Goal: Task Accomplishment & Management: Complete application form

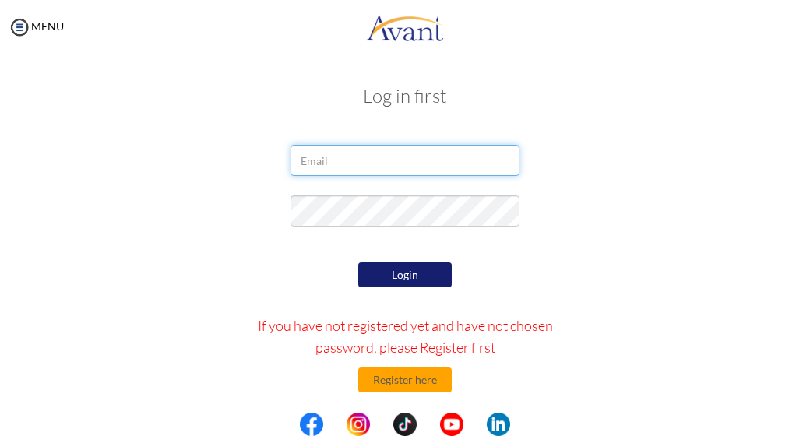
click at [373, 161] on input "email" at bounding box center [405, 160] width 228 height 31
type input "rheamariepajenago3@gmail.com"
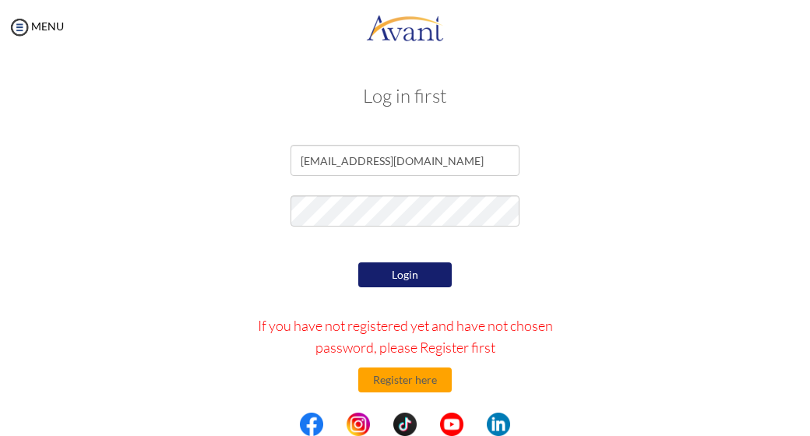
click at [390, 263] on button "Login" at bounding box center [405, 275] width 94 height 25
click at [122, 205] on div at bounding box center [405, 215] width 756 height 39
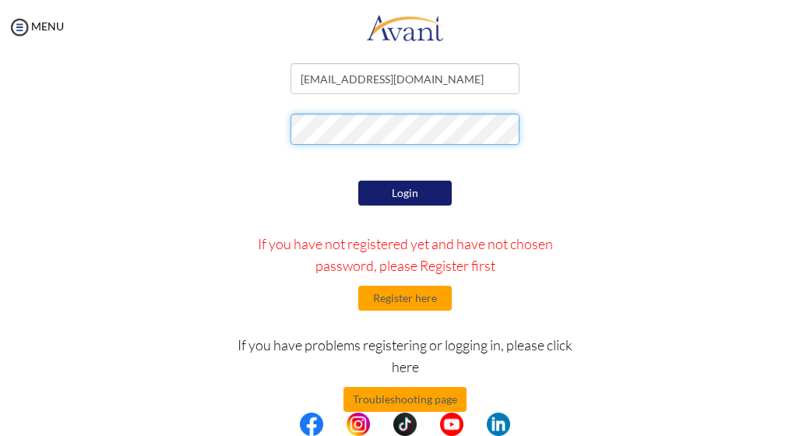
scroll to position [78, 0]
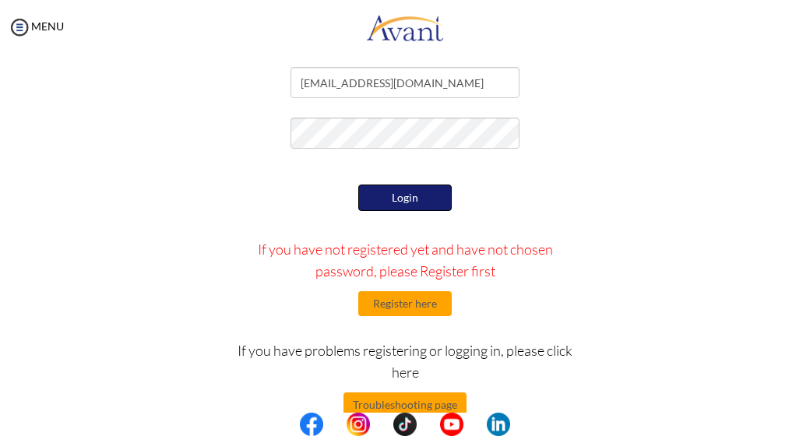
click at [400, 190] on button "Login" at bounding box center [405, 198] width 94 height 26
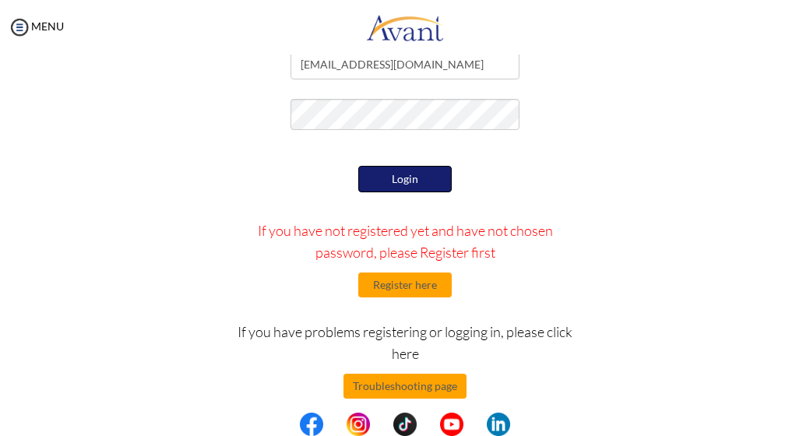
scroll to position [111, 0]
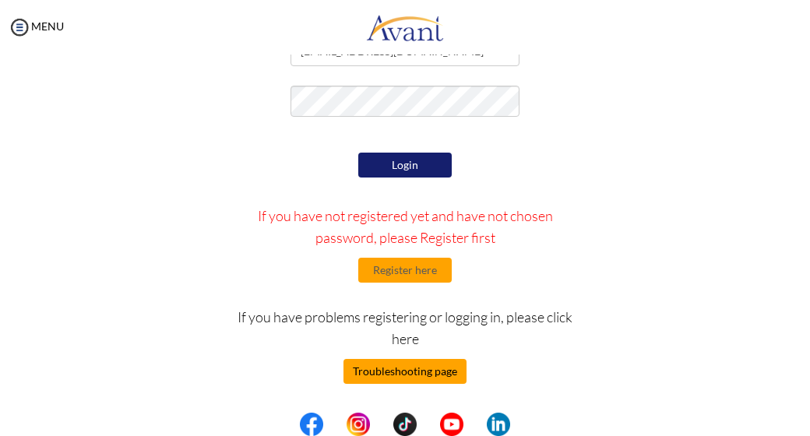
click at [416, 365] on button "Troubleshooting page" at bounding box center [405, 371] width 123 height 25
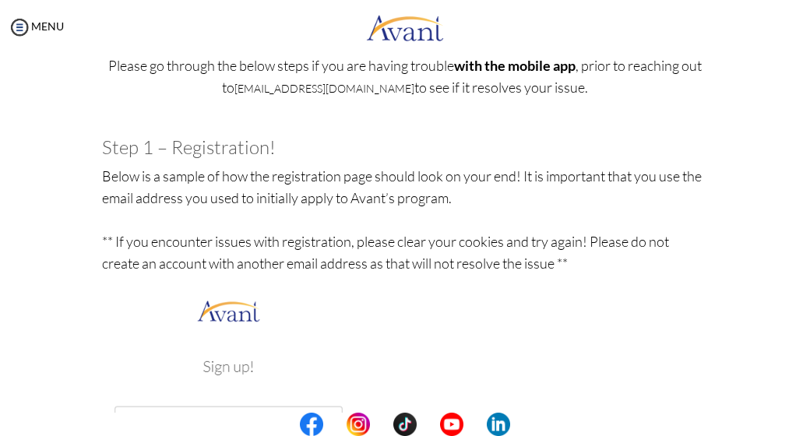
scroll to position [121, 0]
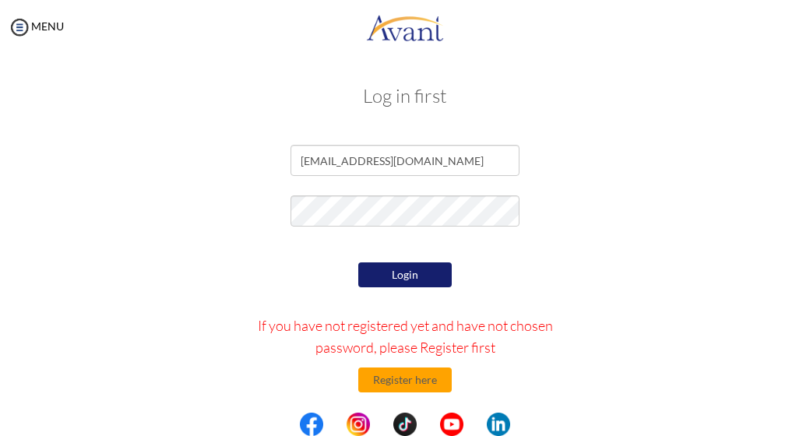
click at [424, 270] on button "Login" at bounding box center [405, 275] width 94 height 25
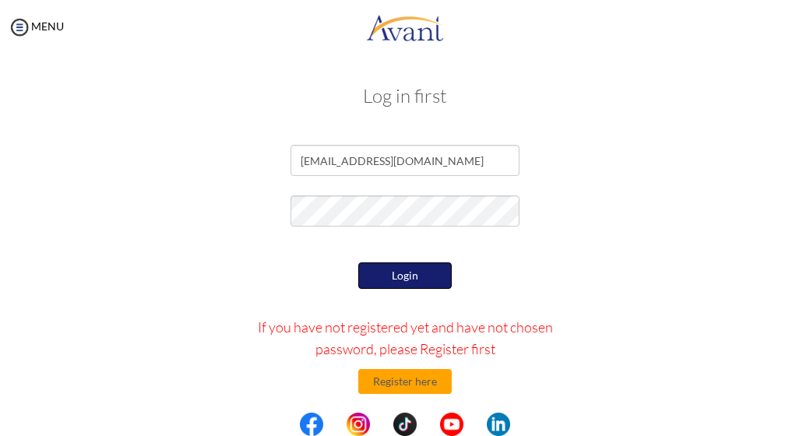
scroll to position [111, 0]
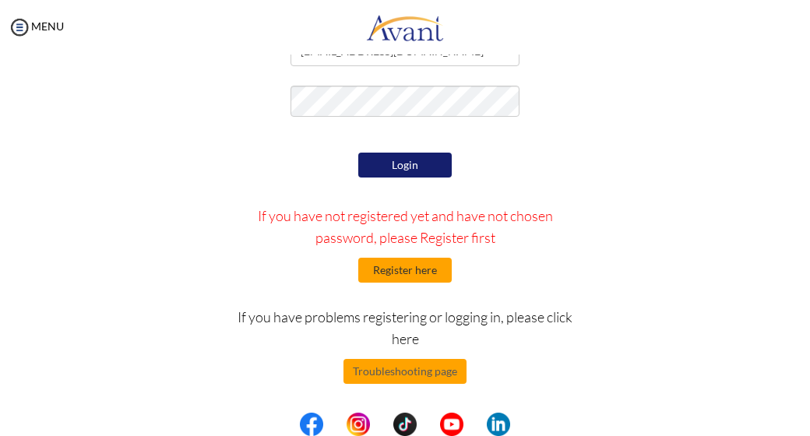
click at [366, 269] on button "Register here" at bounding box center [405, 270] width 94 height 25
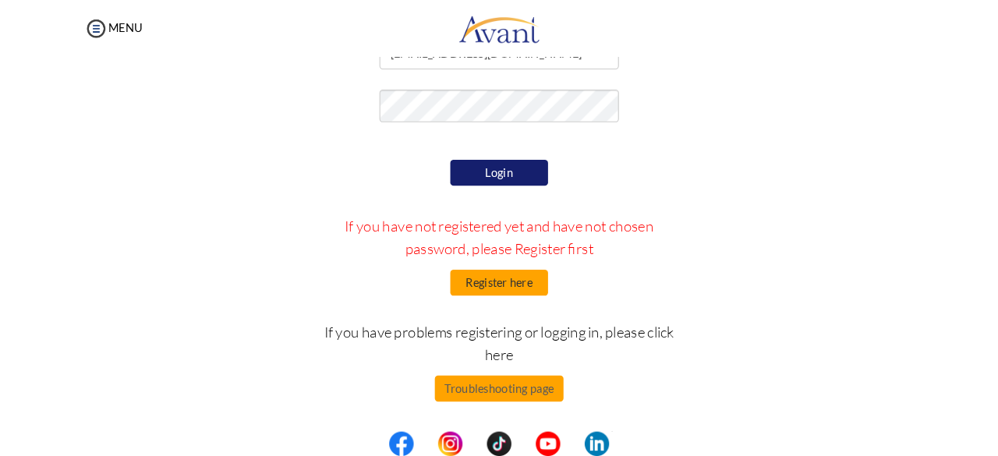
scroll to position [0, 0]
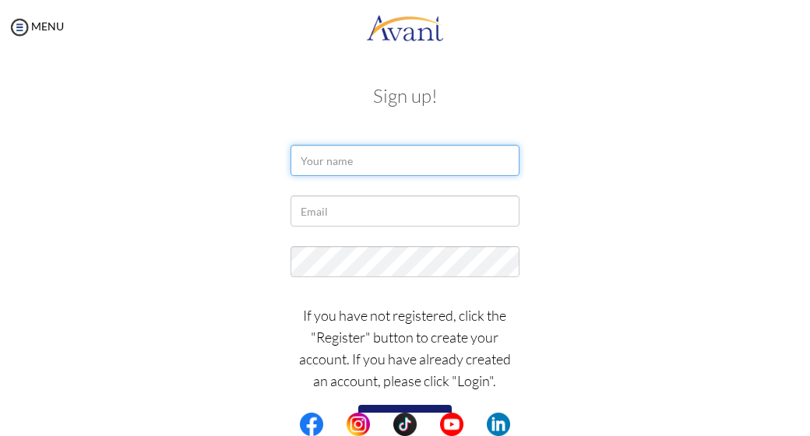
click at [423, 157] on input "text" at bounding box center [405, 160] width 228 height 31
type input "Rhea Marie Pajenago"
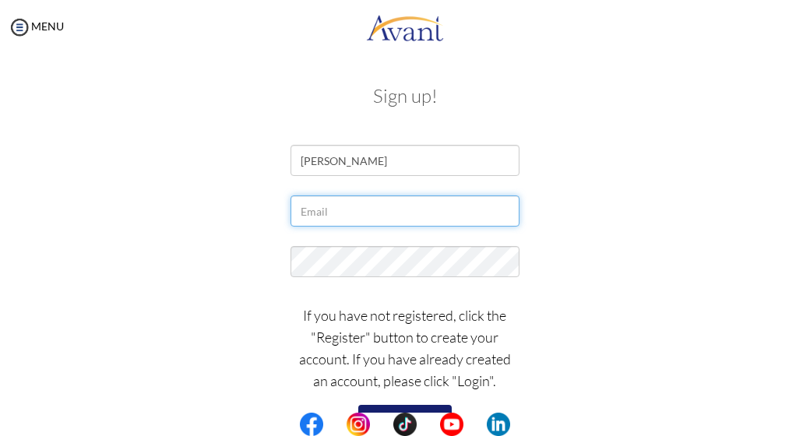
click at [373, 213] on input "text" at bounding box center [405, 211] width 228 height 31
type input "rheamariepajenago3@gmail.com"
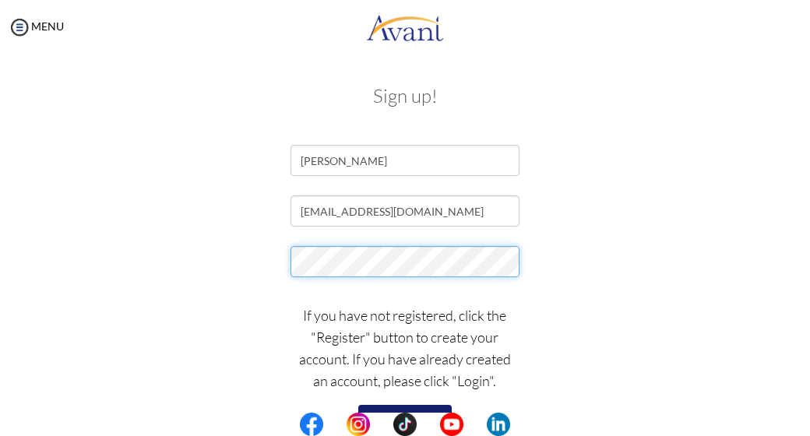
click at [256, 258] on div at bounding box center [405, 265] width 756 height 39
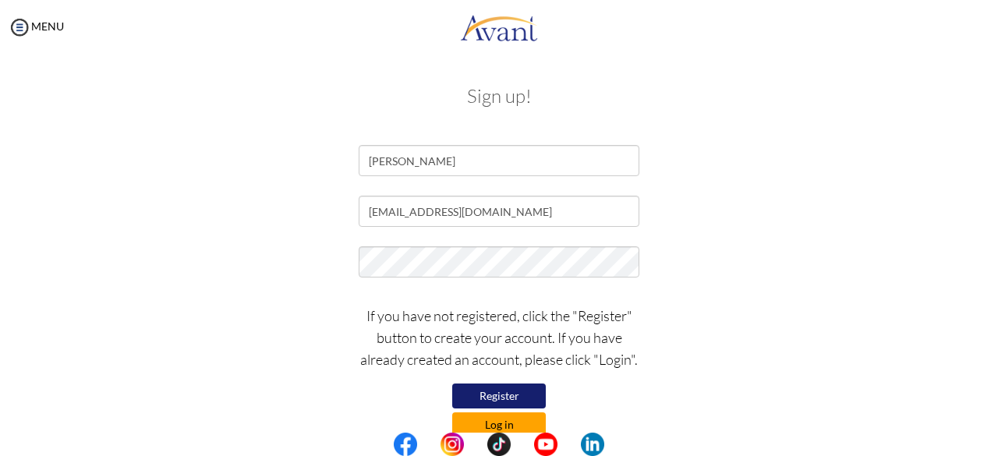
click at [521, 418] on button "Log in" at bounding box center [499, 424] width 94 height 25
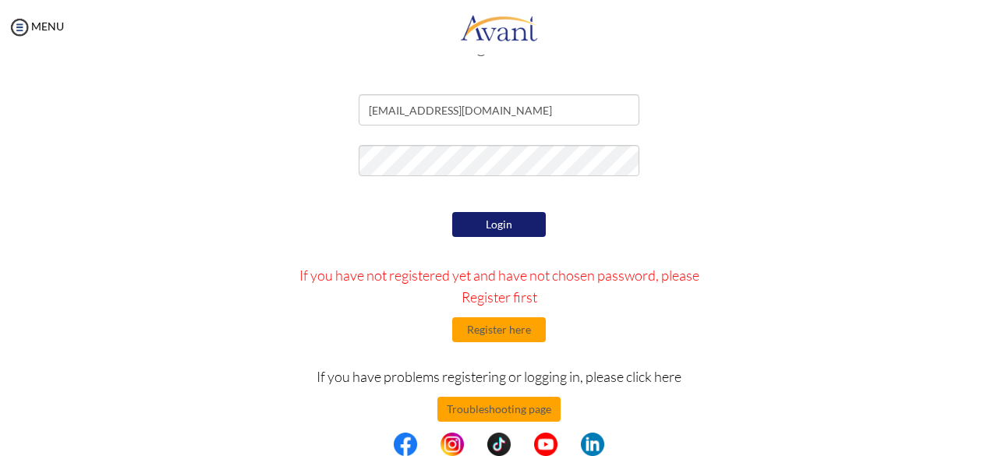
scroll to position [69, 0]
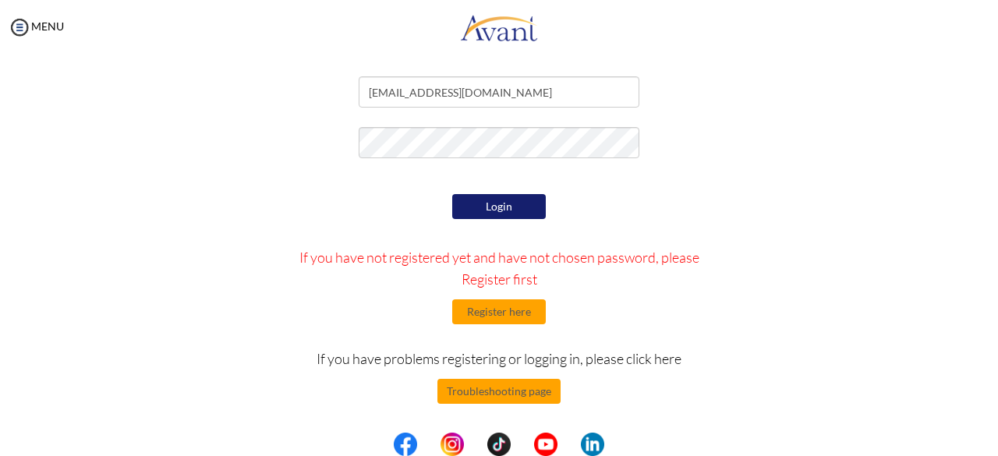
click at [469, 205] on button "Login" at bounding box center [499, 206] width 94 height 25
click at [529, 316] on button "Register here" at bounding box center [499, 311] width 94 height 25
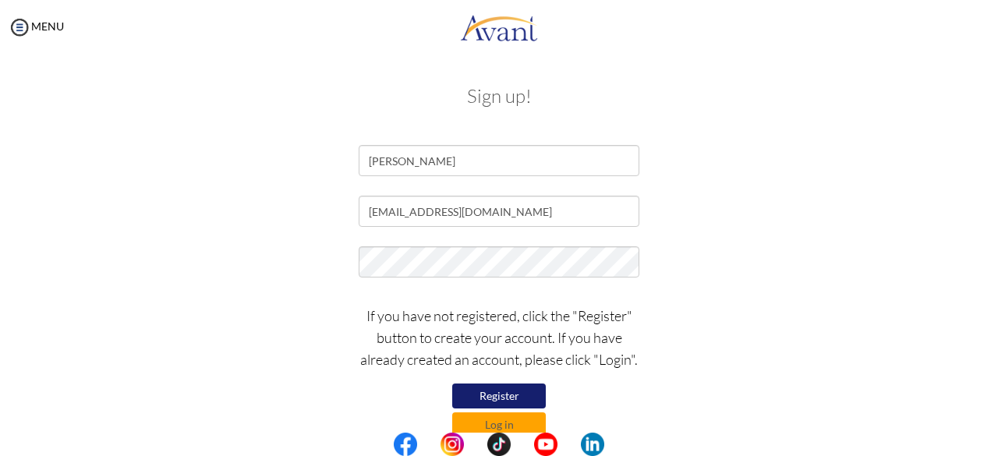
click at [508, 389] on button "Register" at bounding box center [499, 395] width 94 height 25
click at [511, 390] on button "Register" at bounding box center [499, 395] width 94 height 25
click at [495, 426] on button "Log in" at bounding box center [499, 424] width 94 height 25
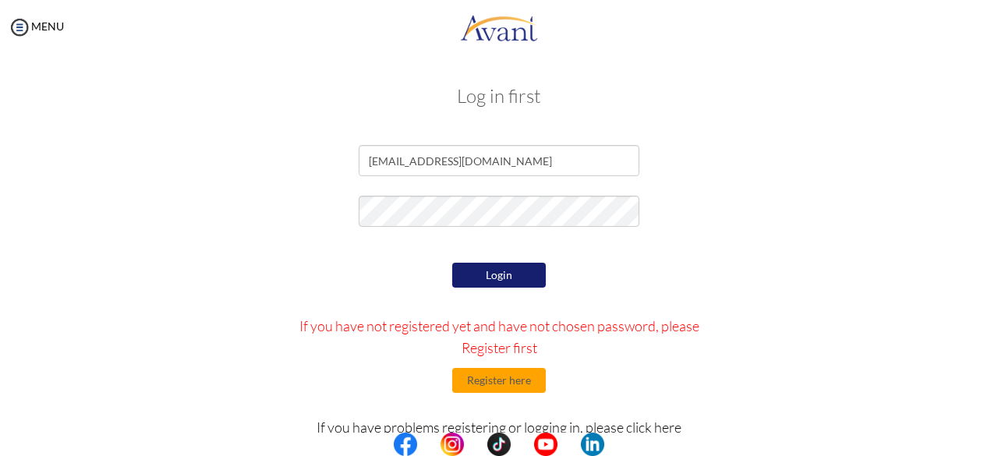
click at [481, 271] on button "Login" at bounding box center [499, 275] width 94 height 25
click at [20, 18] on img at bounding box center [19, 27] width 23 height 23
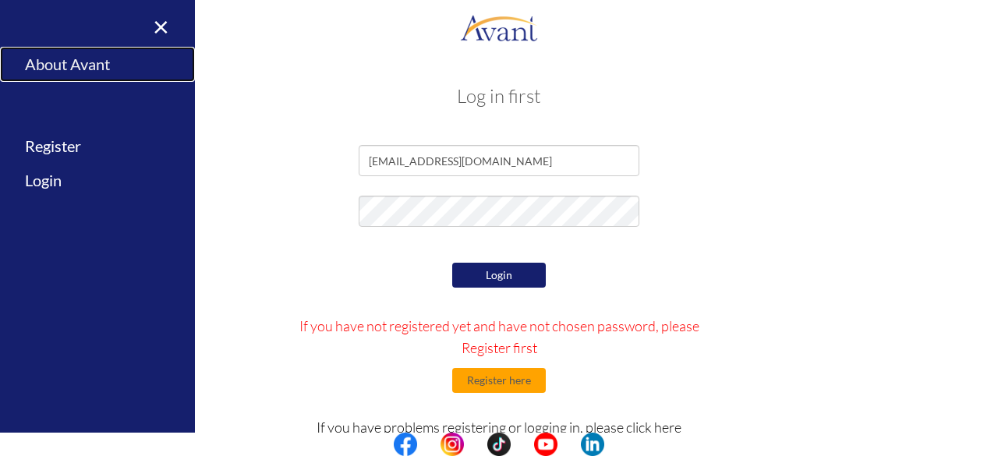
click at [108, 63] on link "About Avant" at bounding box center [97, 64] width 195 height 35
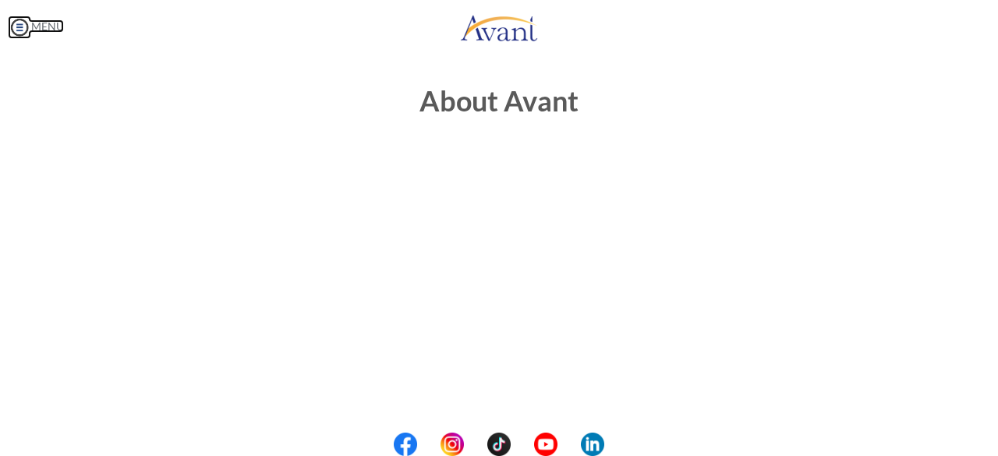
click at [23, 26] on img at bounding box center [19, 27] width 23 height 23
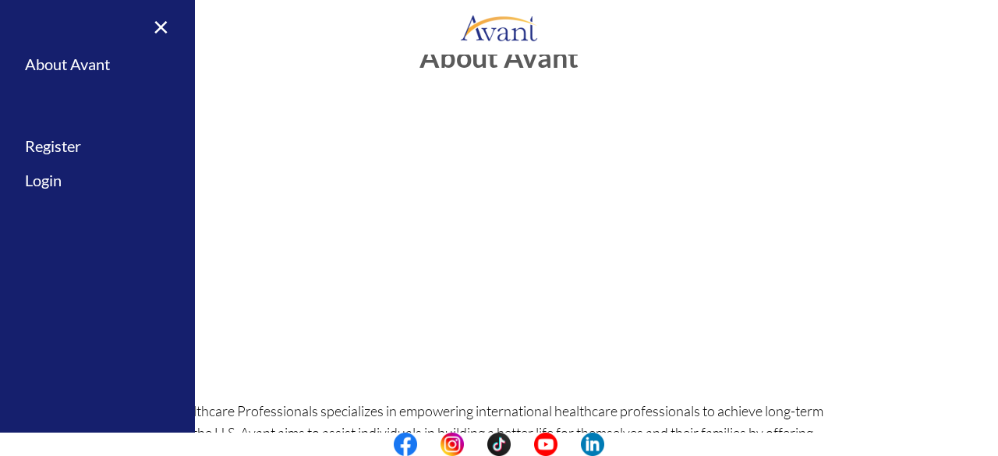
scroll to position [0, 0]
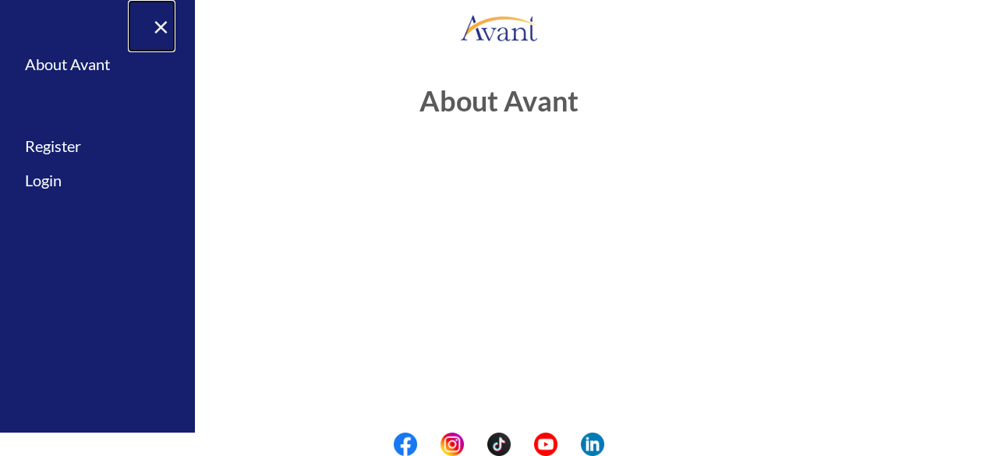
click at [167, 26] on link "×" at bounding box center [152, 26] width 48 height 52
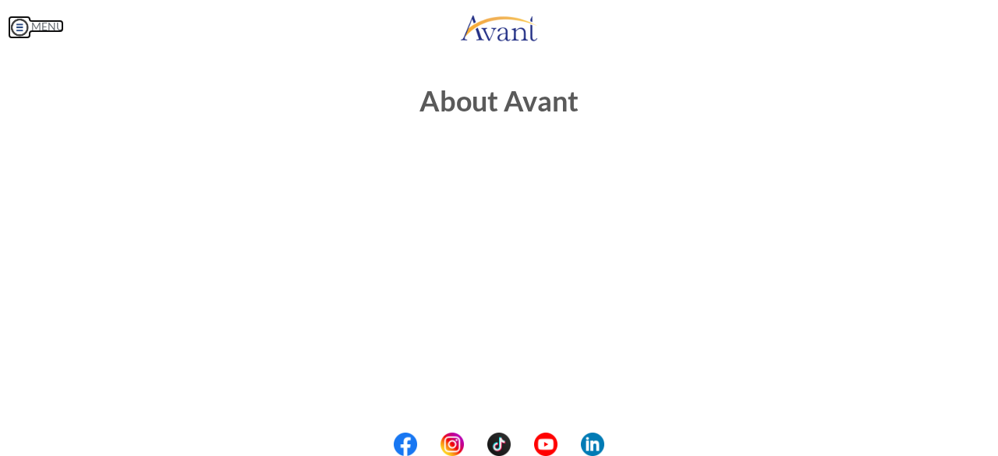
click at [61, 26] on link "MENU" at bounding box center [36, 25] width 56 height 13
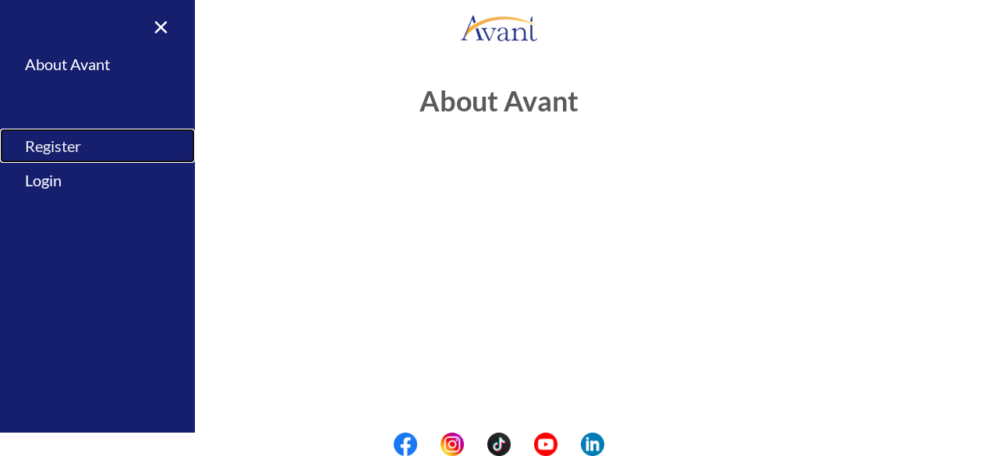
click at [62, 146] on link "Register" at bounding box center [97, 146] width 195 height 35
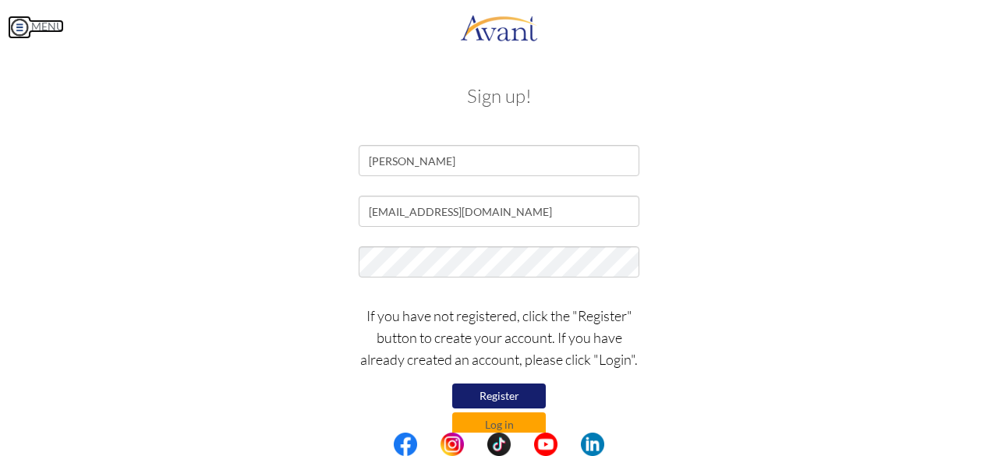
click at [23, 25] on img at bounding box center [19, 27] width 23 height 23
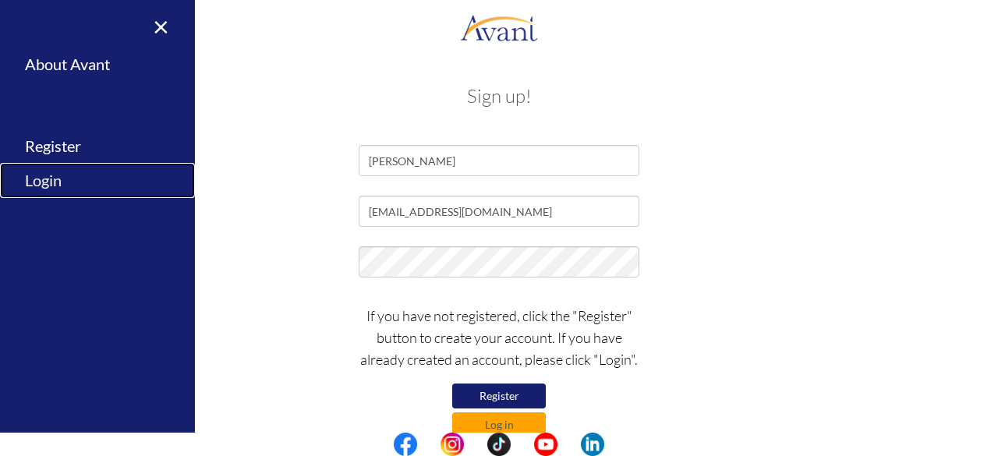
click at [49, 182] on link "Login" at bounding box center [97, 180] width 195 height 35
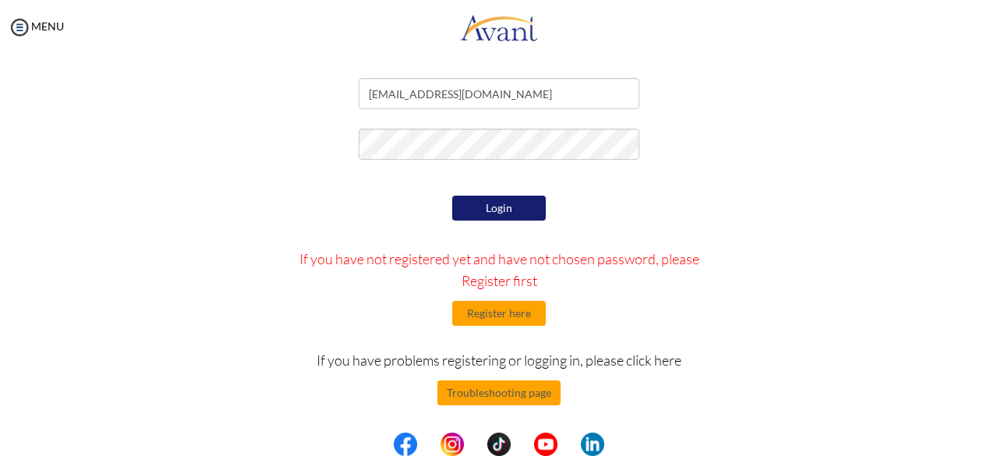
scroll to position [69, 0]
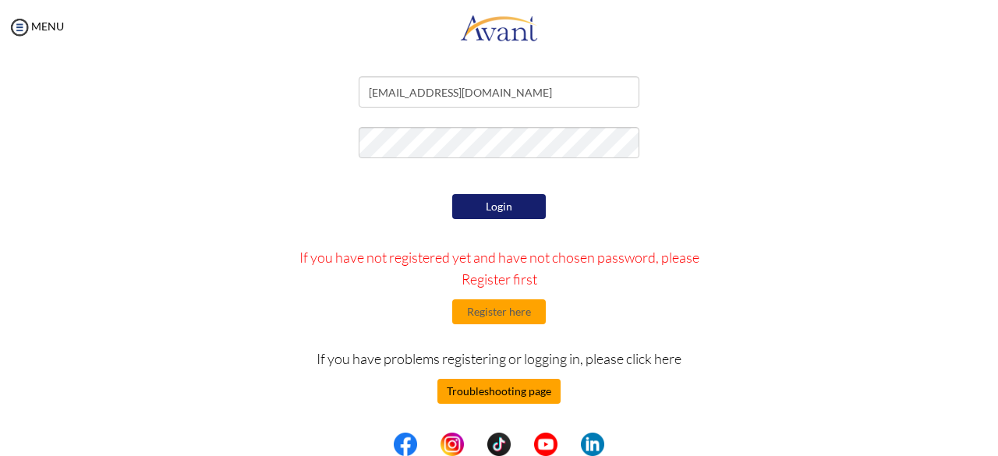
click at [496, 389] on button "Troubleshooting page" at bounding box center [498, 391] width 123 height 25
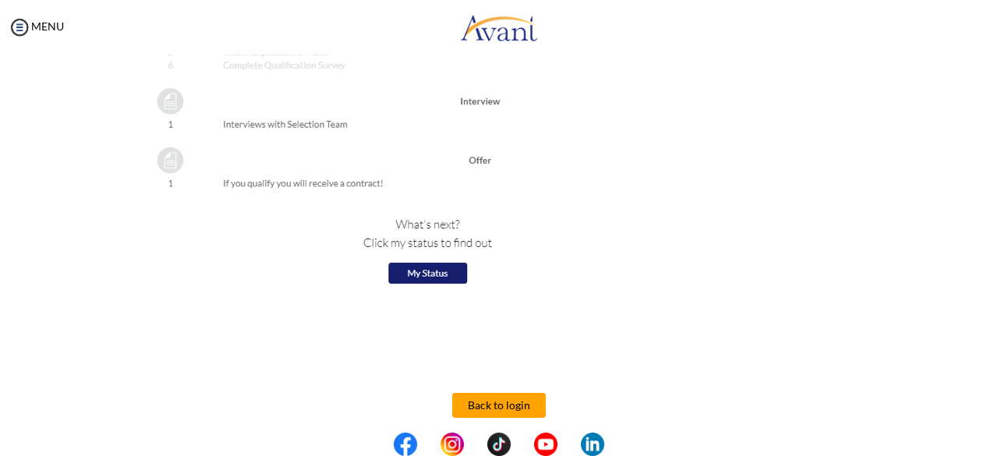
scroll to position [1808, 0]
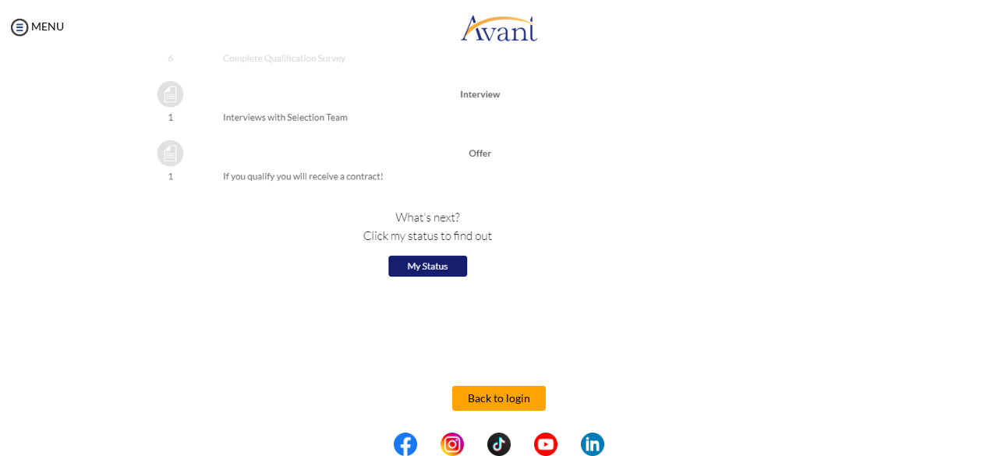
click at [501, 402] on button "Back to login" at bounding box center [499, 398] width 94 height 25
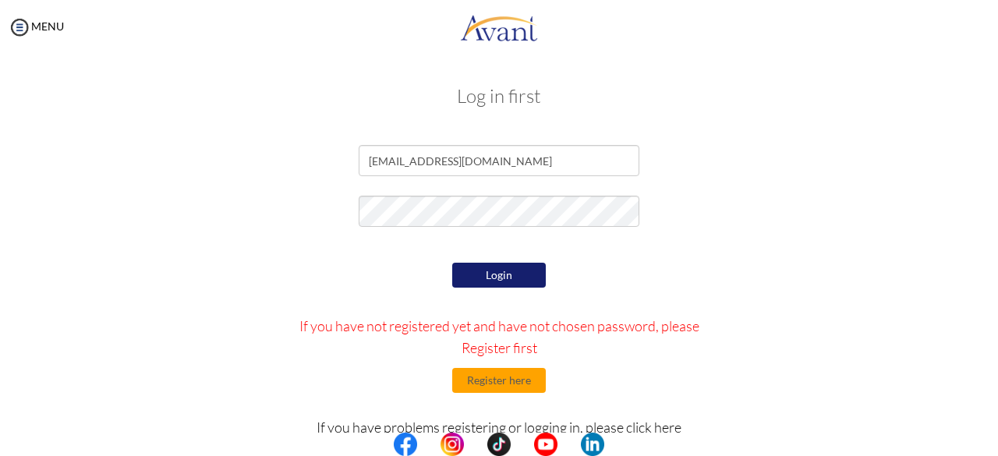
click at [516, 286] on button "Login" at bounding box center [499, 275] width 94 height 25
click at [464, 269] on button "Login" at bounding box center [499, 275] width 94 height 25
click at [475, 281] on button "Login" at bounding box center [499, 275] width 94 height 25
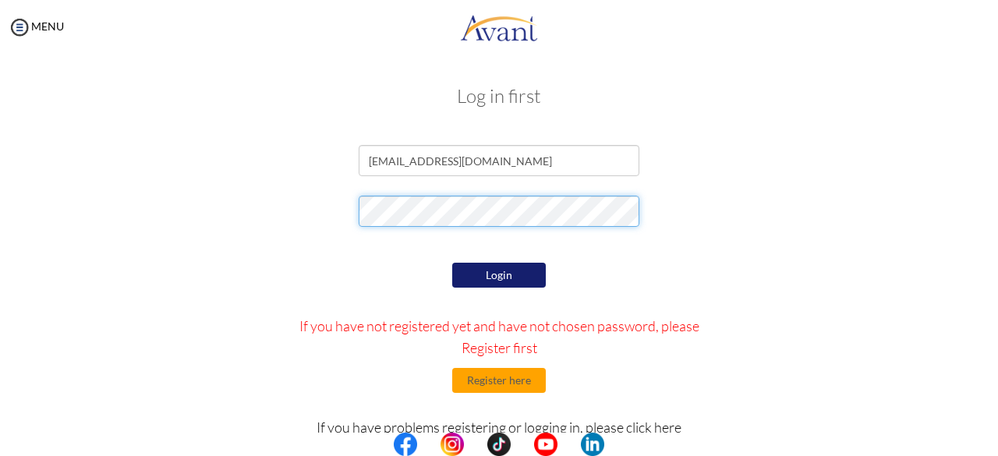
click at [301, 215] on div at bounding box center [499, 215] width 912 height 39
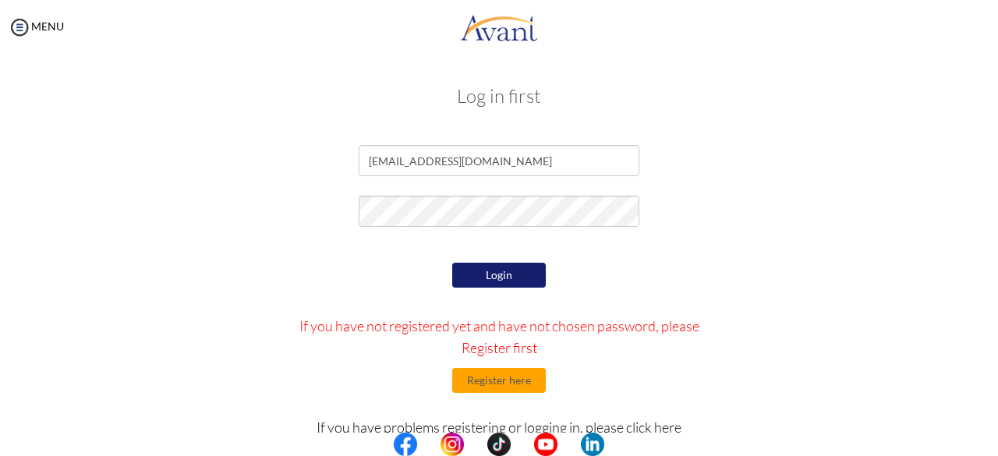
click at [512, 269] on button "Login" at bounding box center [499, 275] width 94 height 25
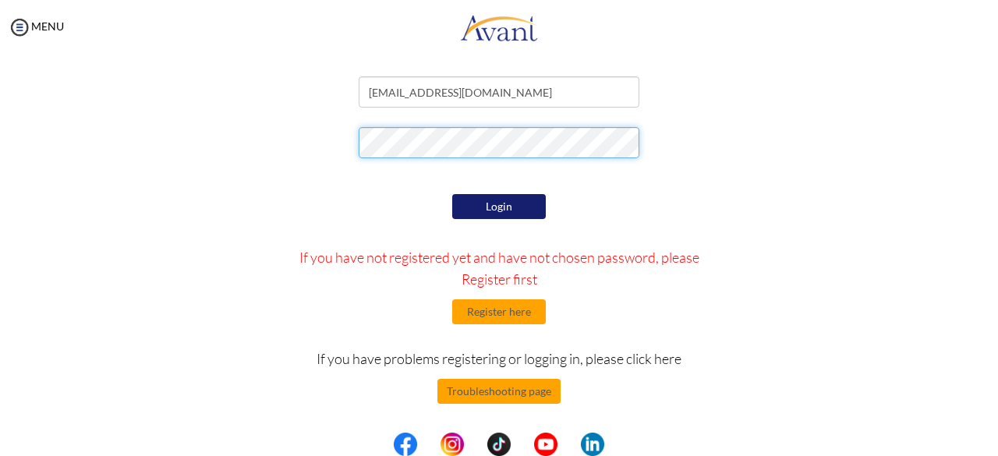
scroll to position [69, 0]
click at [224, 97] on form "rheamariepajenago3@gmail.com Login If you have not registered yet and have not …" at bounding box center [499, 279] width 888 height 407
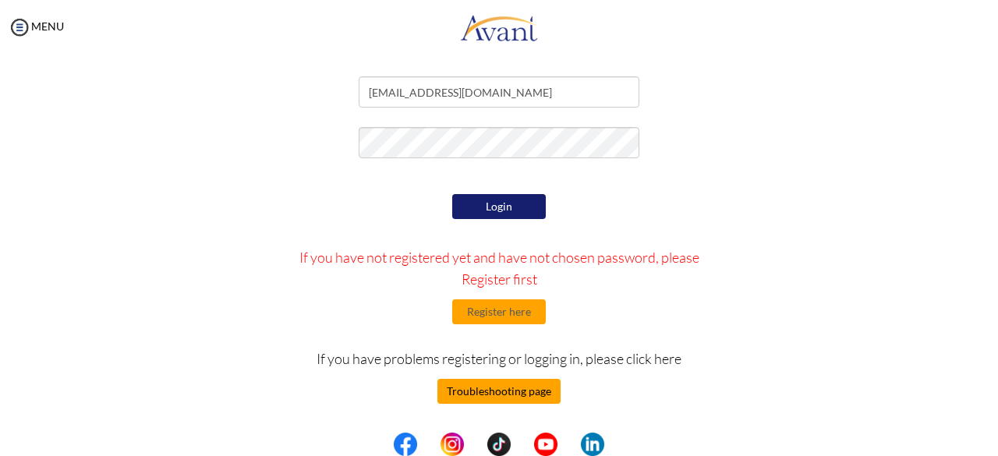
click at [491, 394] on button "Troubleshooting page" at bounding box center [498, 391] width 123 height 25
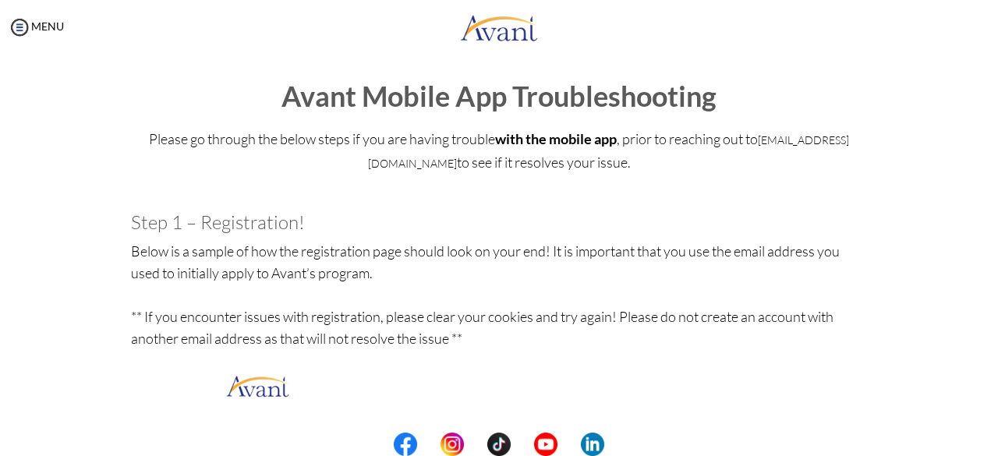
scroll to position [0, 0]
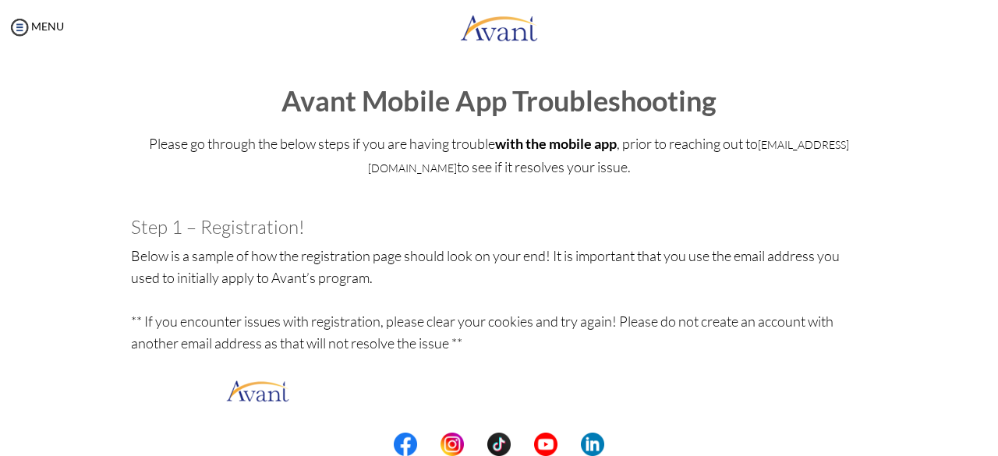
click at [572, 147] on b "with the mobile app" at bounding box center [556, 143] width 122 height 17
click at [613, 197] on p "Please go through the below steps if you are having trouble with the mobile app…" at bounding box center [499, 166] width 736 height 69
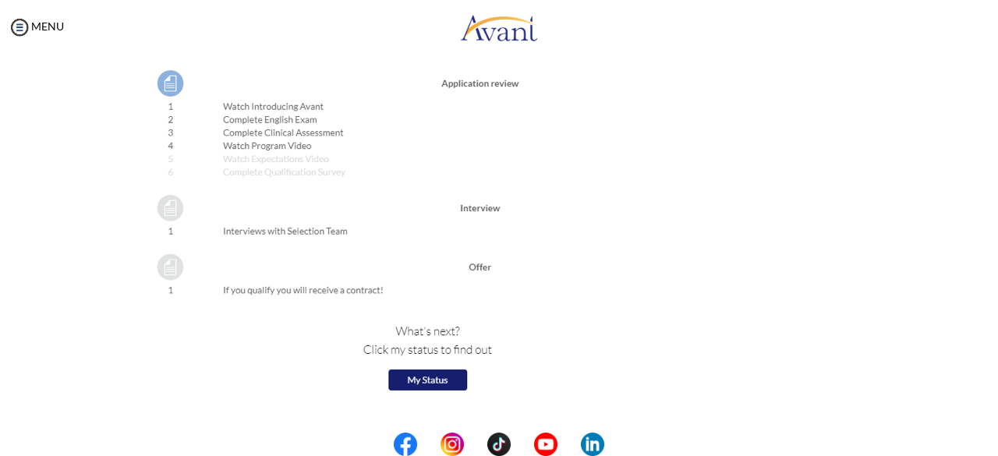
scroll to position [1808, 0]
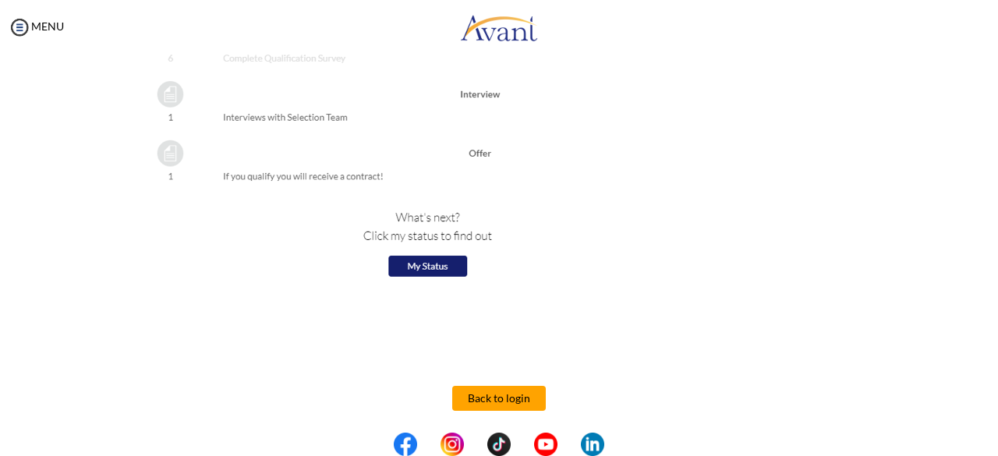
click at [507, 401] on button "Back to login" at bounding box center [499, 398] width 94 height 25
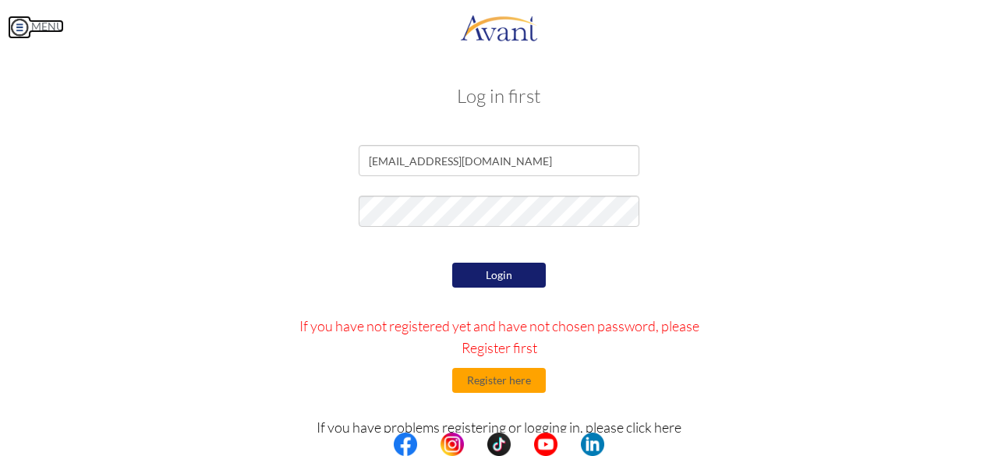
click at [23, 29] on img at bounding box center [19, 27] width 23 height 23
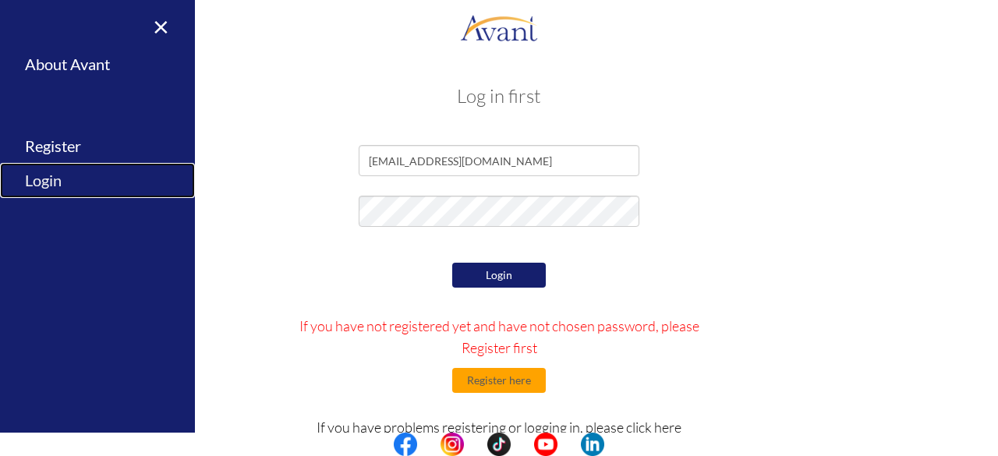
click at [54, 178] on link "Login" at bounding box center [97, 180] width 195 height 35
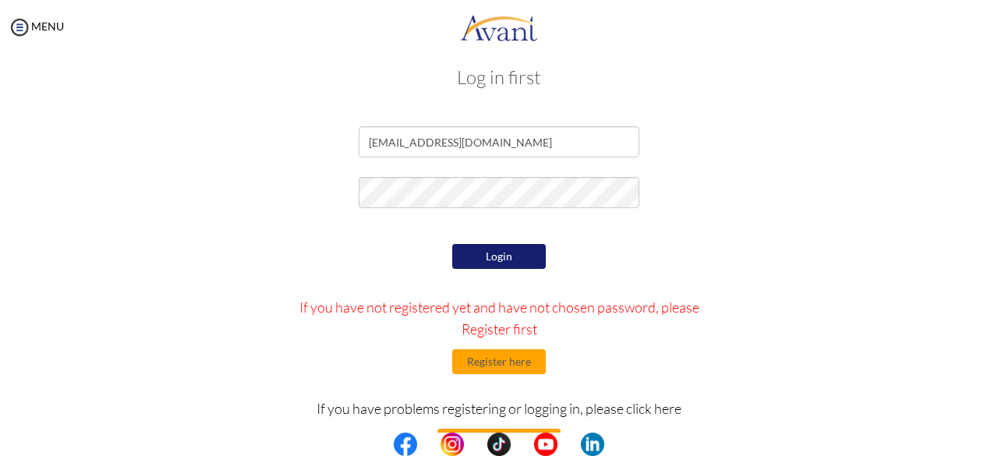
scroll to position [0, 0]
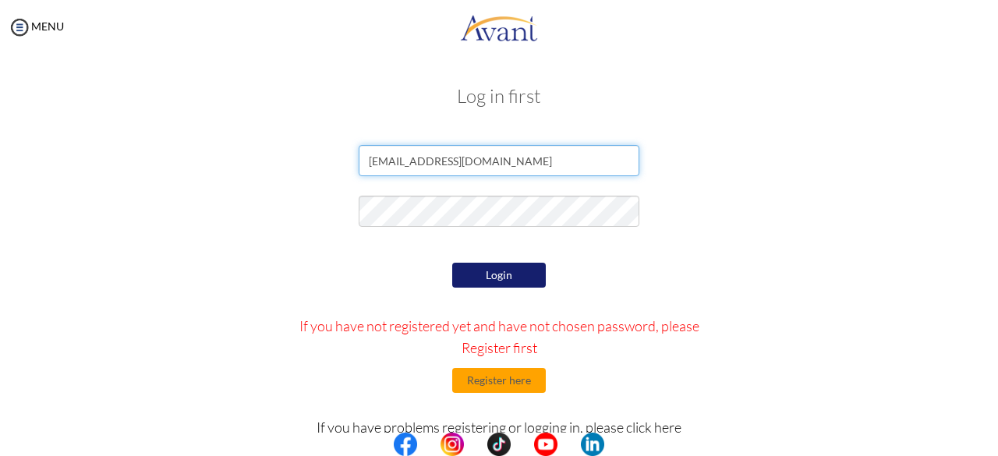
drag, startPoint x: 526, startPoint y: 169, endPoint x: 524, endPoint y: 189, distance: 20.4
click at [526, 171] on input "rheamariepajenago3@gmail.com" at bounding box center [498, 160] width 281 height 31
click at [539, 160] on input "rheamariepajenago3@gmail.com" at bounding box center [498, 160] width 281 height 31
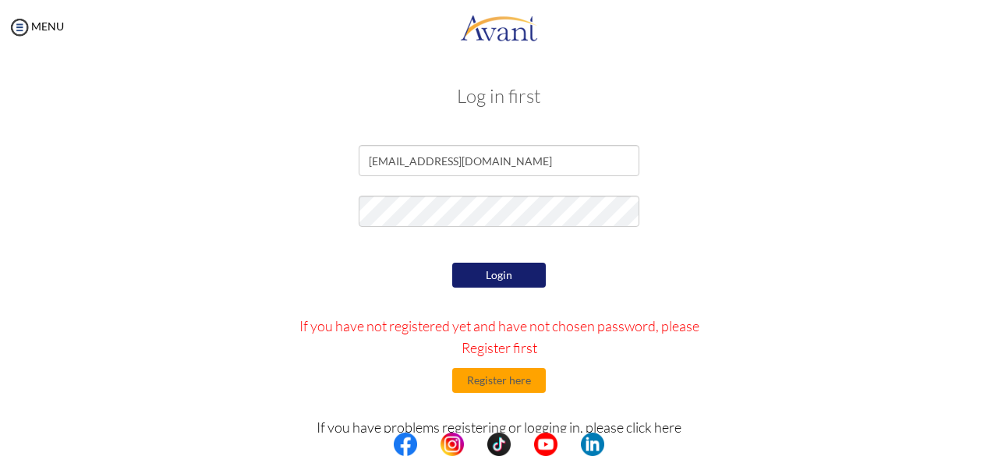
click at [510, 284] on button "Login" at bounding box center [499, 275] width 94 height 25
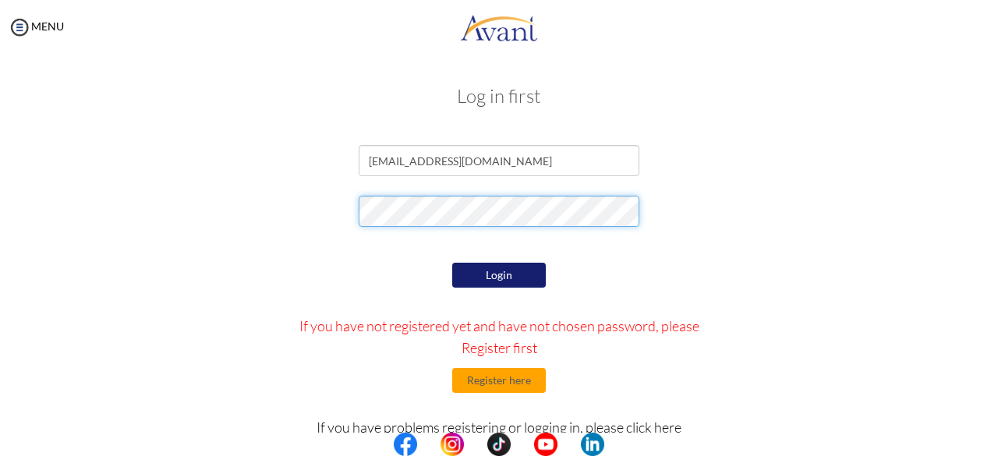
click at [265, 187] on form "rheamariepajenago3@gmail.com Login If you have not registered yet and have not …" at bounding box center [499, 348] width 888 height 407
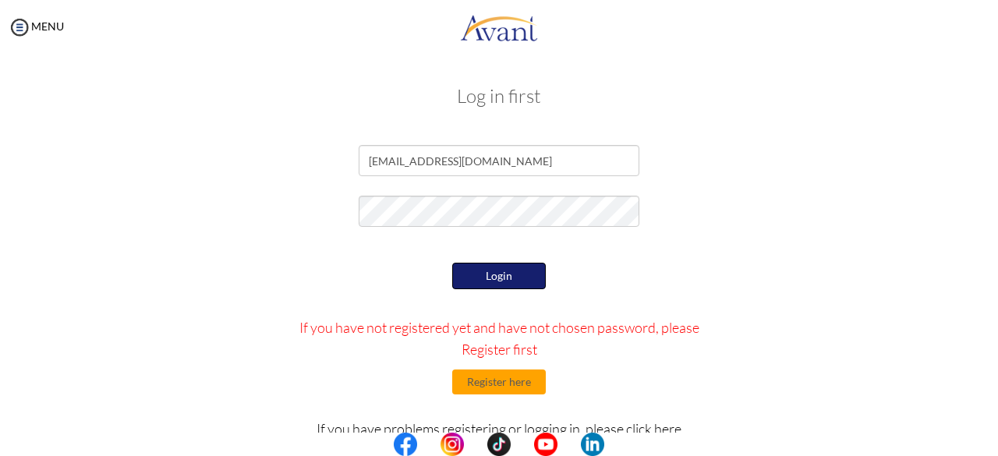
click at [521, 269] on button "Login" at bounding box center [499, 276] width 94 height 26
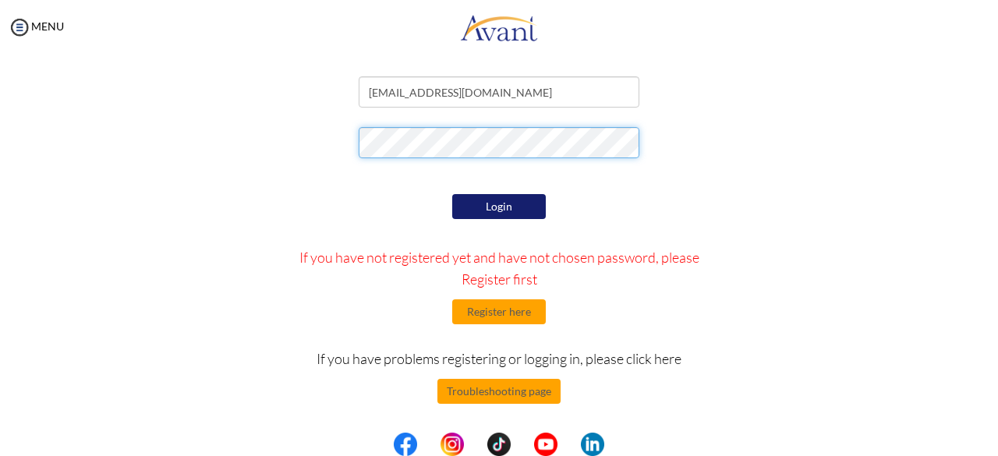
scroll to position [69, 0]
click at [115, 136] on div at bounding box center [499, 146] width 912 height 39
click at [472, 412] on div "Login If you have not registered yet and have not chosen password, please Regis…" at bounding box center [499, 336] width 456 height 293
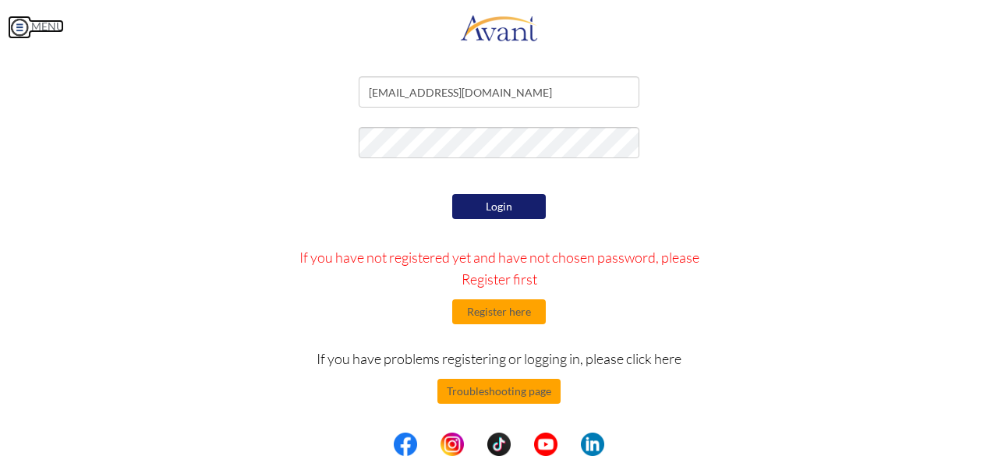
click at [25, 27] on img at bounding box center [19, 27] width 23 height 23
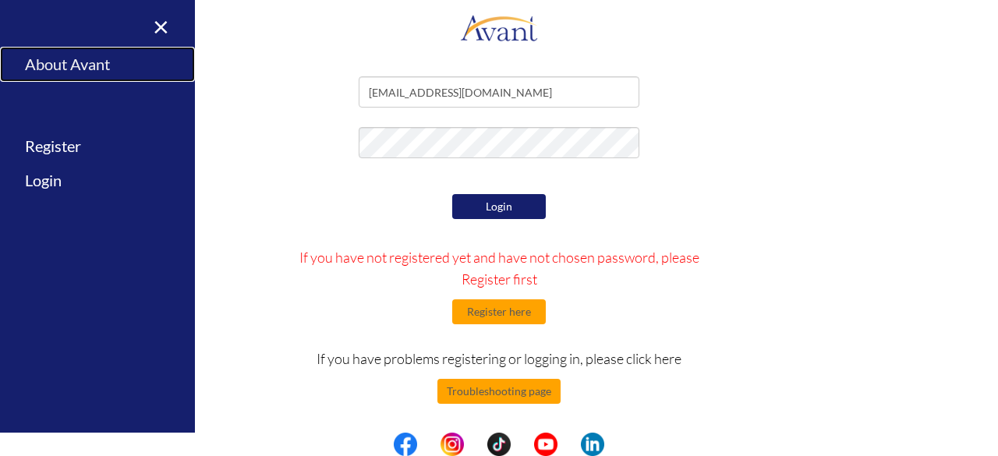
click at [81, 65] on link "About Avant" at bounding box center [97, 64] width 195 height 35
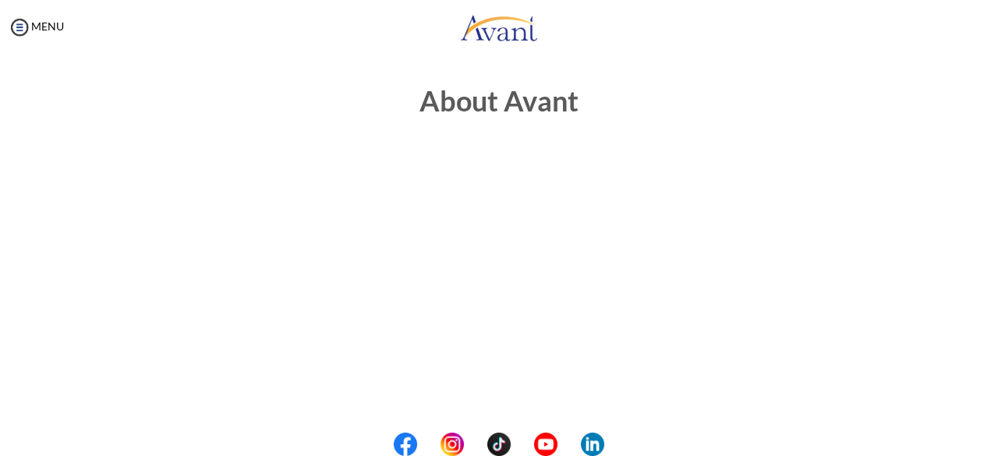
scroll to position [0, 0]
click at [18, 19] on img at bounding box center [19, 27] width 23 height 23
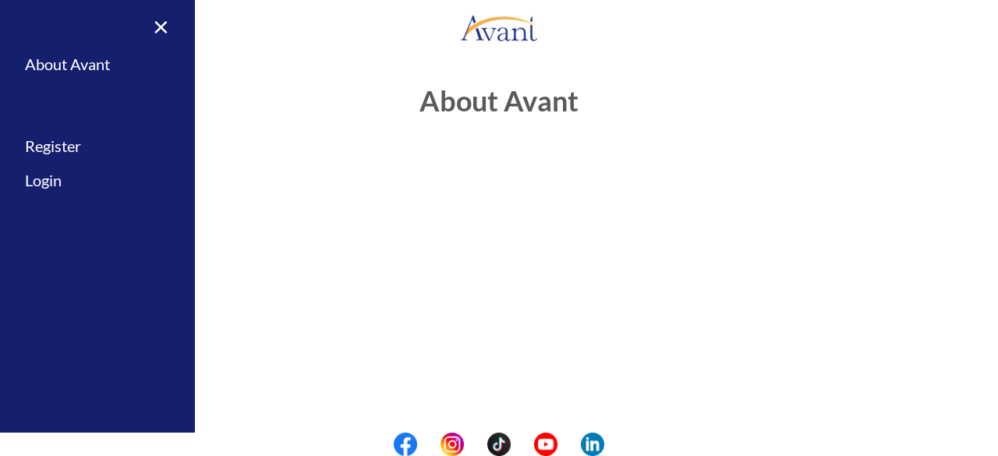
click at [19, 19] on div "× Home Avant Video Library My Process My Resources About Avant Refer a Friend R…" at bounding box center [97, 228] width 195 height 456
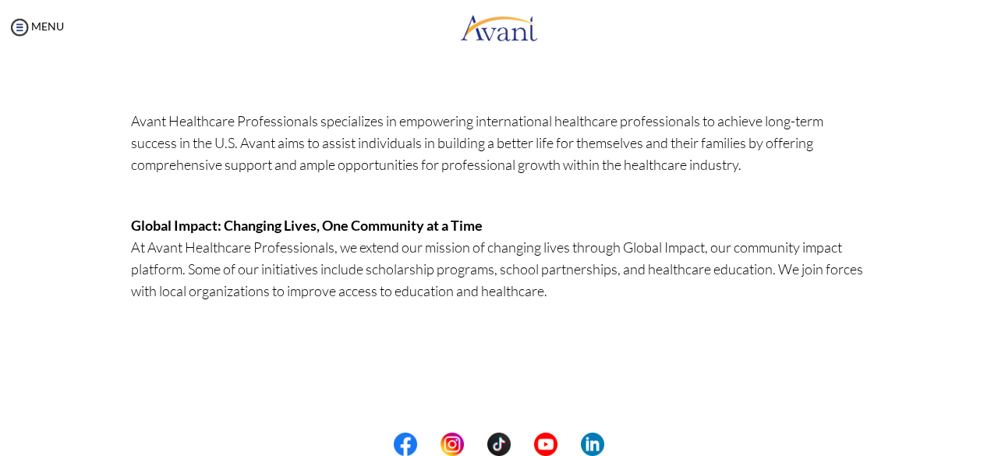
scroll to position [305, 0]
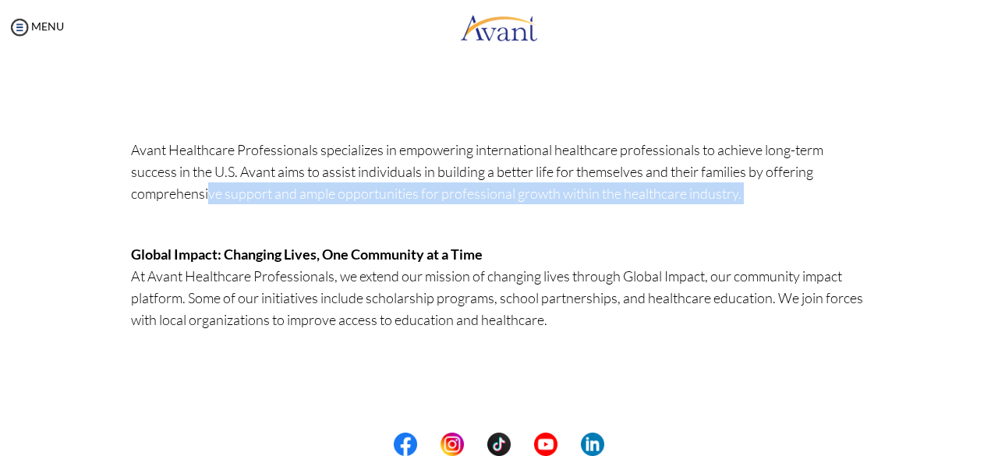
drag, startPoint x: 204, startPoint y: 185, endPoint x: 625, endPoint y: 207, distance: 421.4
click at [625, 207] on p "Avant Healthcare Professionals specializes in empowering international healthca…" at bounding box center [499, 182] width 736 height 87
click at [613, 220] on p "Avant Healthcare Professionals specializes in empowering international healthca…" at bounding box center [499, 182] width 736 height 87
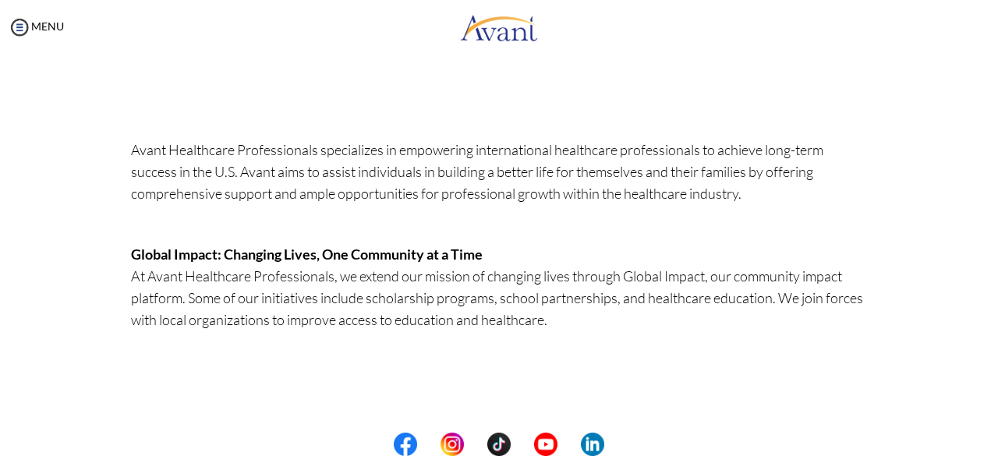
scroll to position [0, 0]
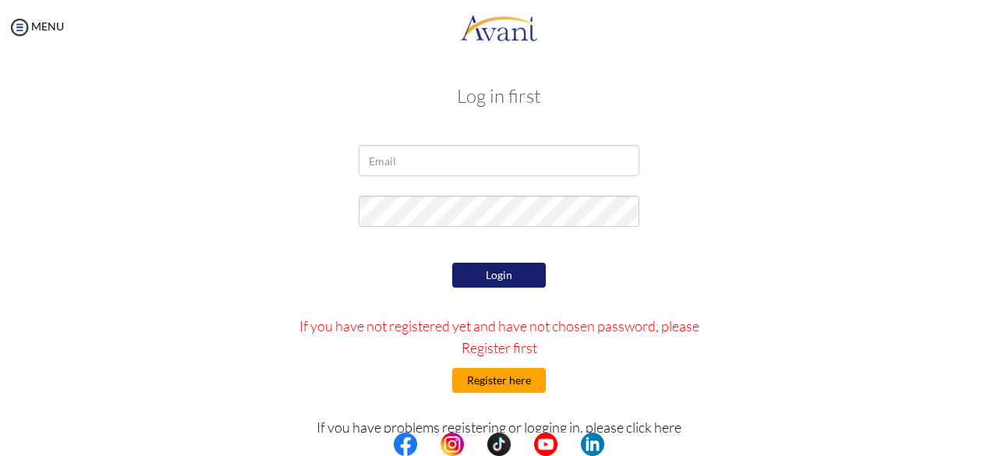
scroll to position [69, 0]
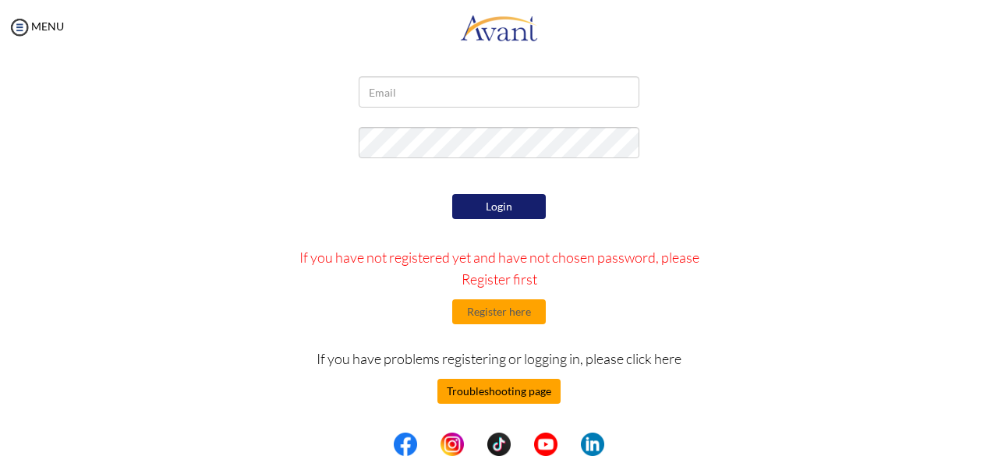
click at [530, 383] on button "Troubleshooting page" at bounding box center [498, 391] width 123 height 25
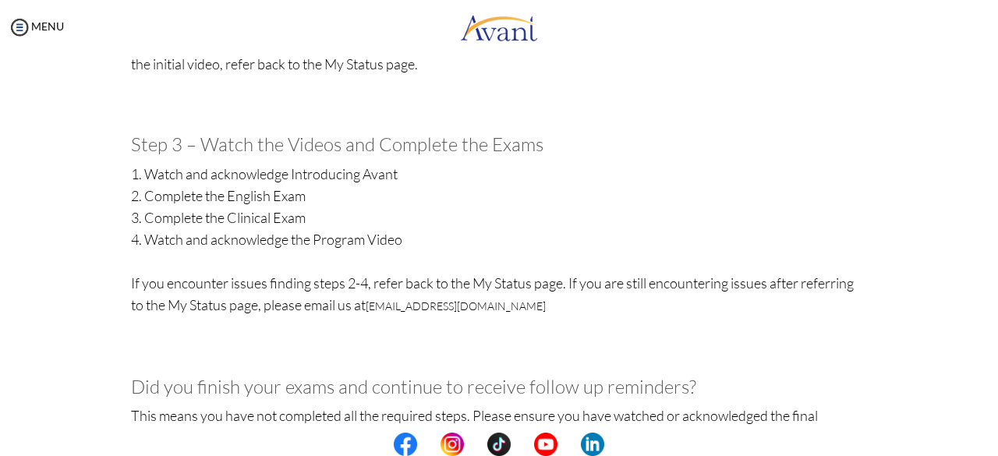
scroll to position [779, 0]
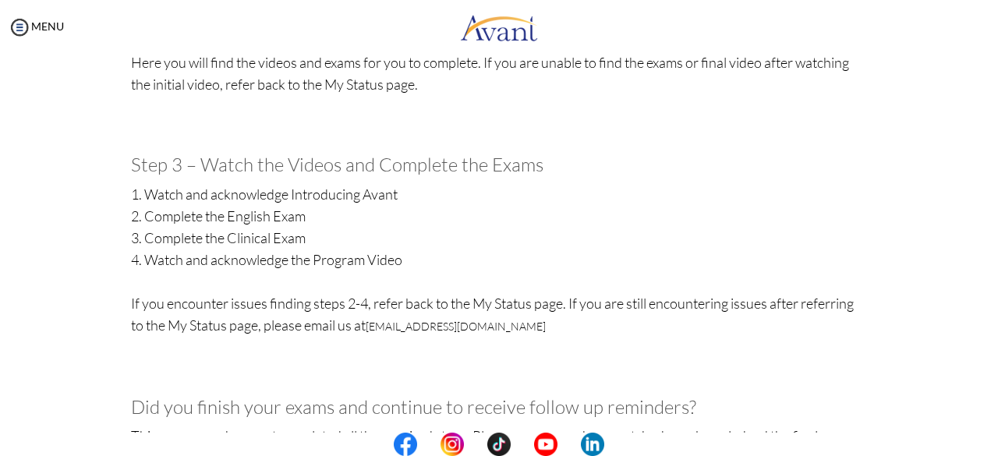
drag, startPoint x: 530, startPoint y: 322, endPoint x: 365, endPoint y: 330, distance: 165.4
click at [365, 331] on p "1. Watch and acknowledge Introducing Avant 2. Complete the English Exam 3. Comp…" at bounding box center [499, 282] width 736 height 198
copy link "[EMAIL_ADDRESS][DOMAIN_NAME]"
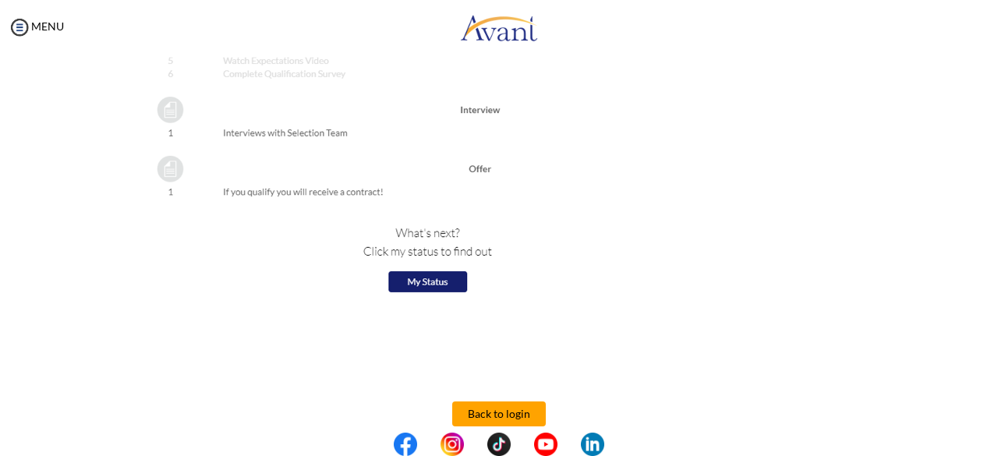
scroll to position [1808, 0]
